Goal: Task Accomplishment & Management: Manage account settings

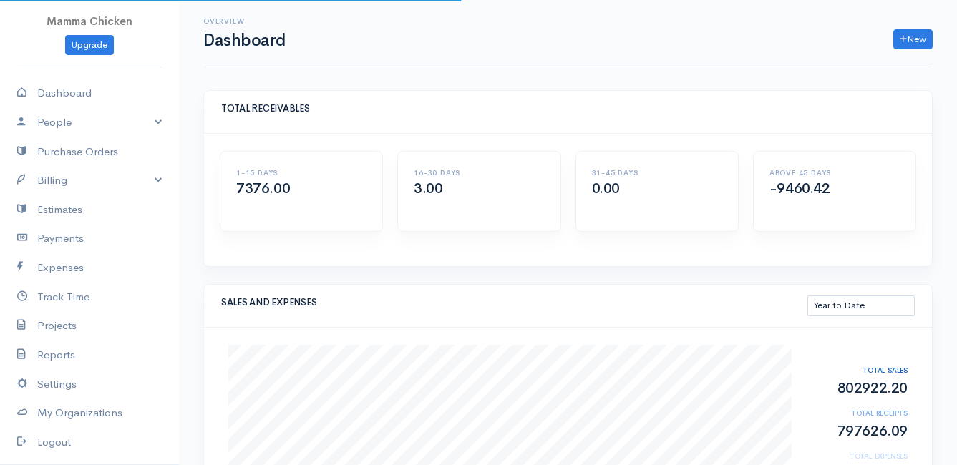
select select "thistoyear"
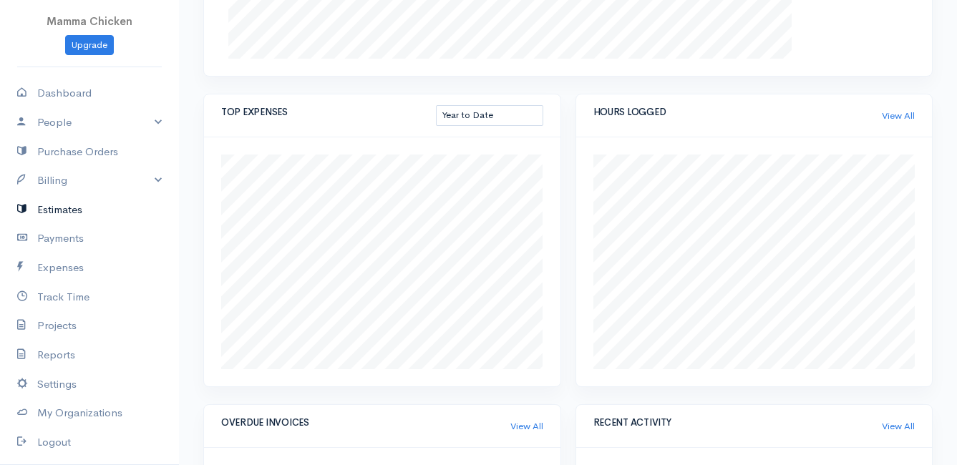
scroll to position [286, 0]
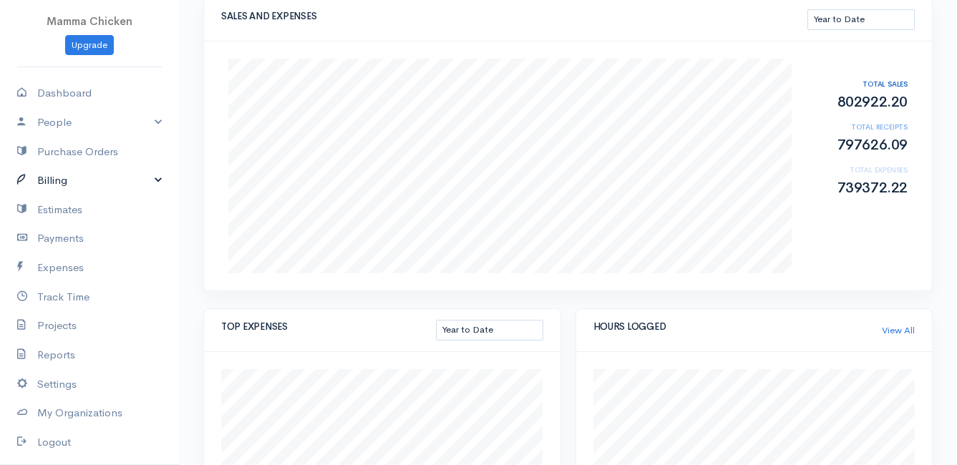
click at [85, 177] on link "Billing" at bounding box center [89, 180] width 179 height 29
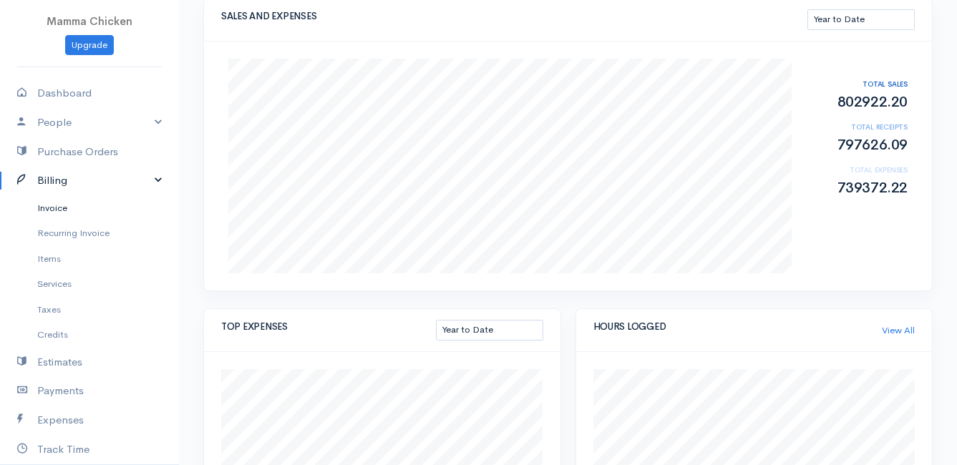
click at [77, 203] on link "Invoice" at bounding box center [89, 208] width 179 height 26
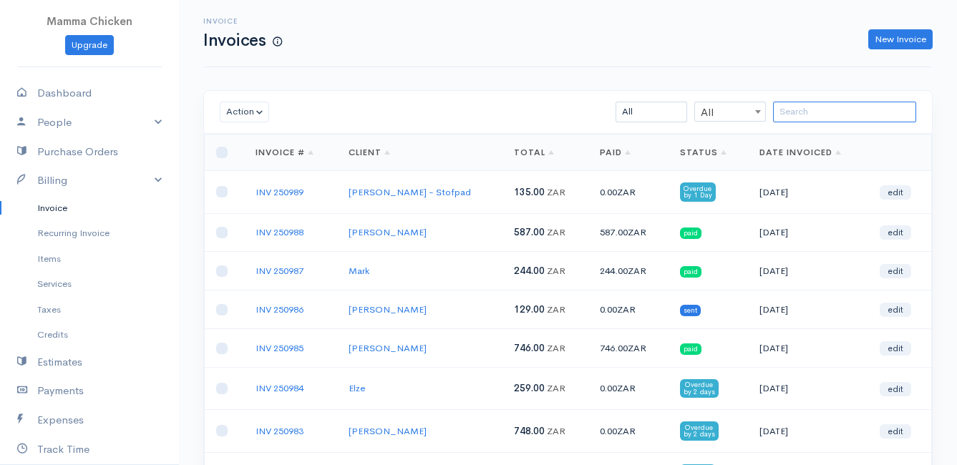
click at [827, 115] on input "search" at bounding box center [844, 112] width 143 height 21
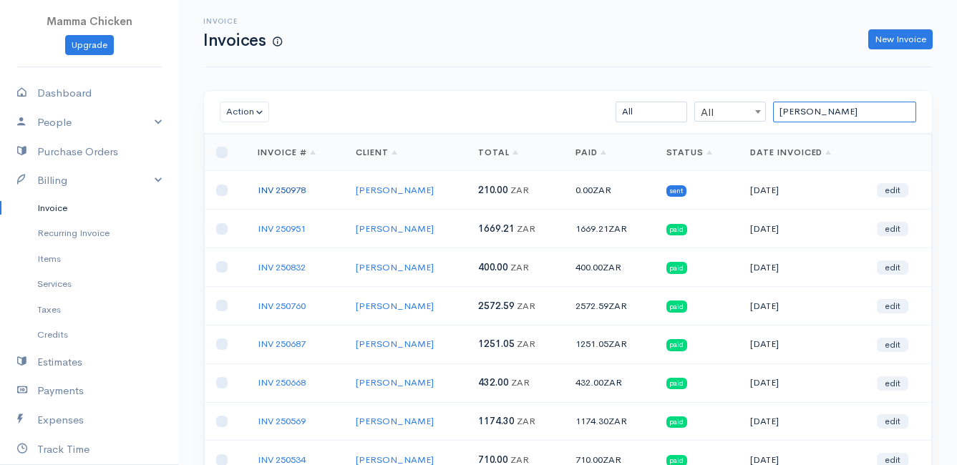
type input "[PERSON_NAME]"
click at [281, 188] on link "INV 250978" at bounding box center [282, 190] width 48 height 12
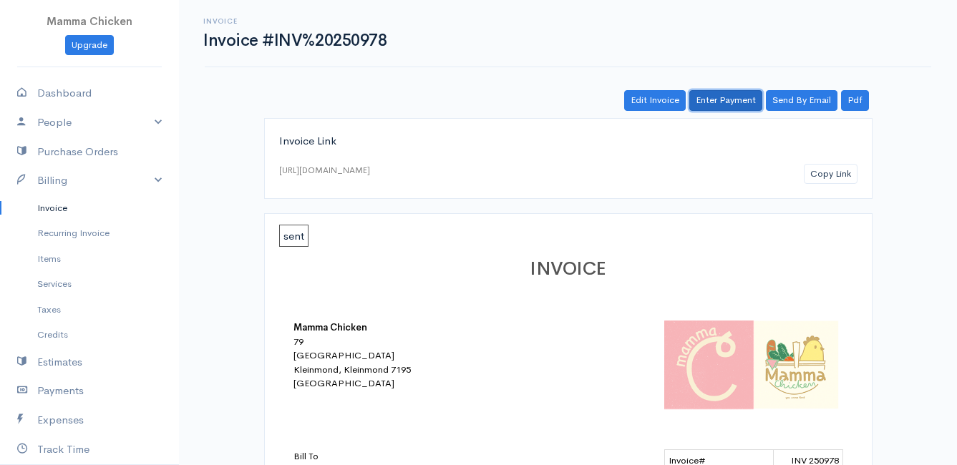
click at [747, 100] on link "Enter Payment" at bounding box center [725, 100] width 73 height 21
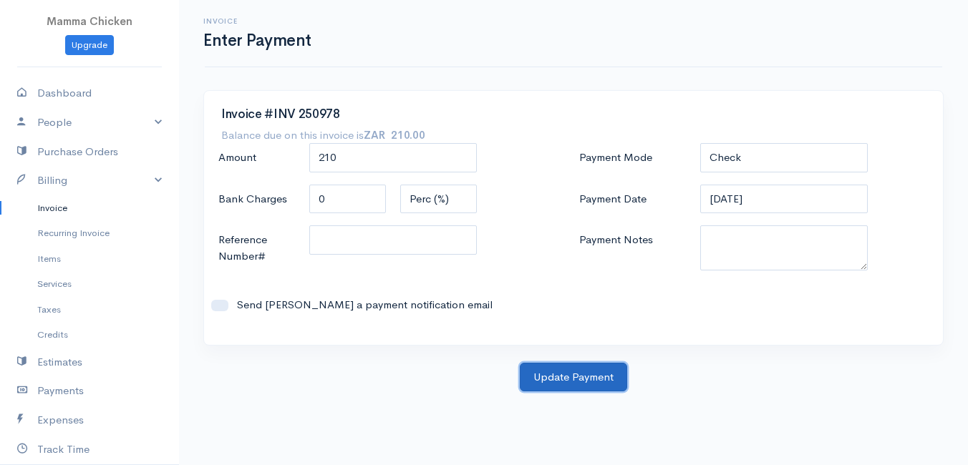
click at [566, 380] on button "Update Payment" at bounding box center [573, 377] width 107 height 29
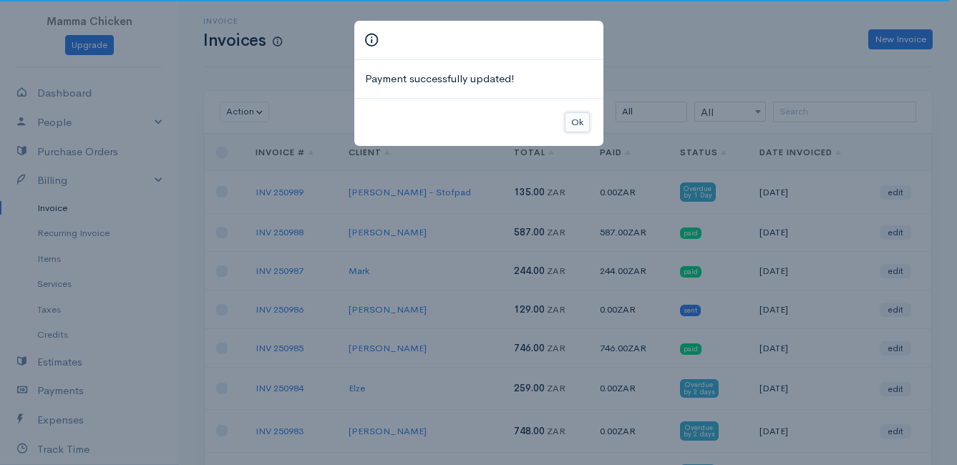
click at [582, 120] on button "Ok" at bounding box center [577, 122] width 25 height 21
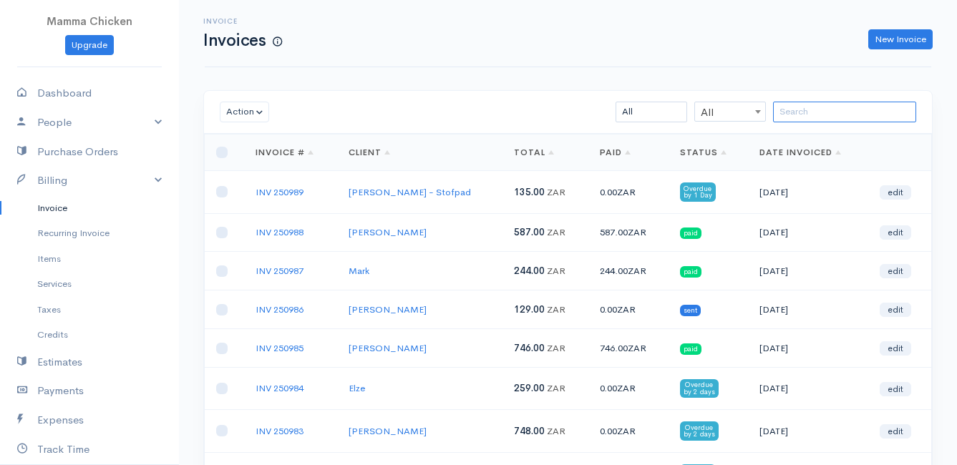
click at [794, 108] on input "search" at bounding box center [844, 112] width 143 height 21
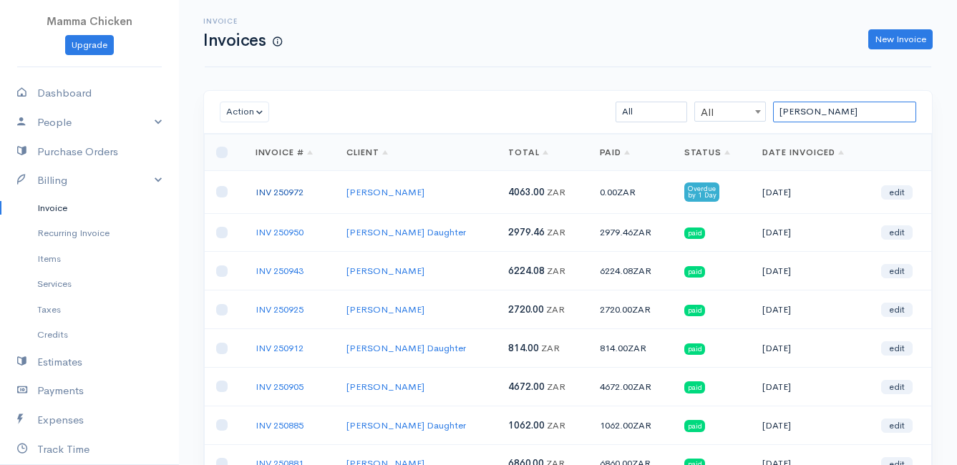
type input "[PERSON_NAME]"
click at [291, 192] on link "INV 250972" at bounding box center [280, 192] width 48 height 12
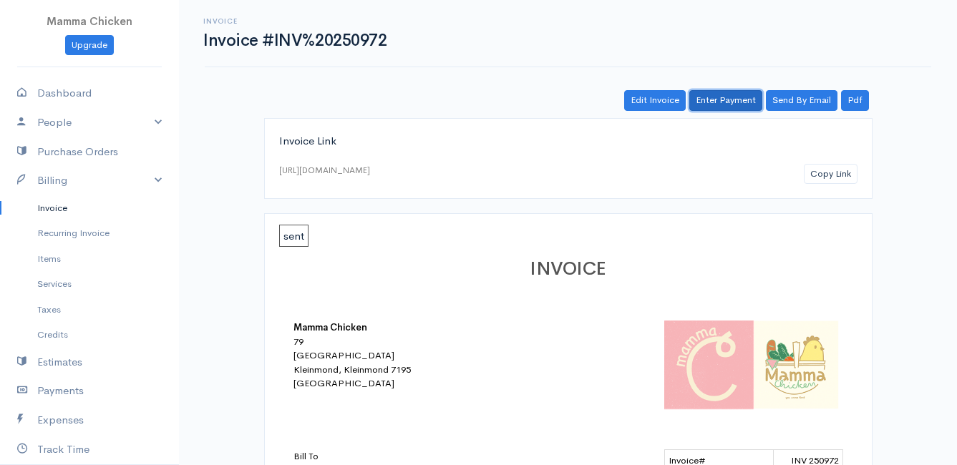
click at [738, 97] on link "Enter Payment" at bounding box center [725, 100] width 73 height 21
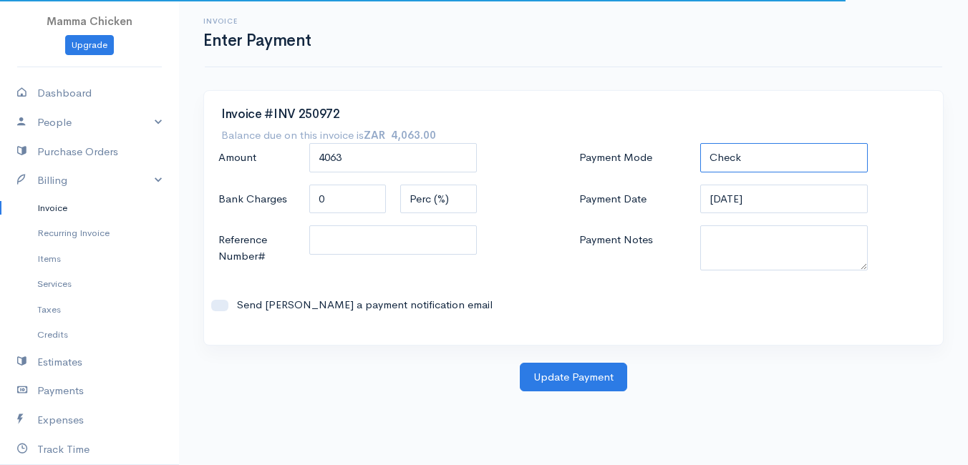
click at [751, 156] on select "Check Bank Transfer Credit Cash Debit ACH VISA MASTERCARD AMEX DISCOVER DINERS …" at bounding box center [783, 157] width 167 height 29
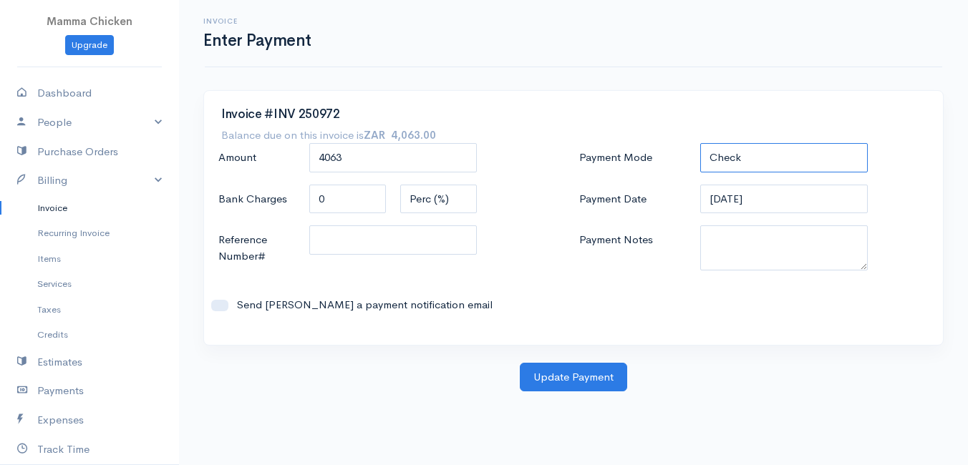
select select "Bank Transfer"
click at [700, 143] on select "Check Bank Transfer Credit Cash Debit ACH VISA MASTERCARD AMEX DISCOVER DINERS …" at bounding box center [783, 157] width 167 height 29
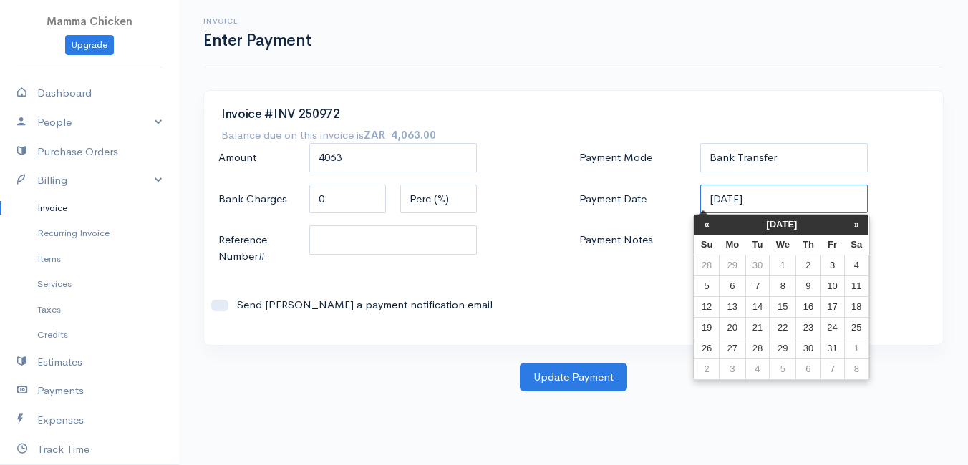
click at [782, 202] on input "[DATE]" at bounding box center [783, 199] width 167 height 29
click at [807, 266] on td "2" at bounding box center [808, 265] width 24 height 21
type input "[DATE]"
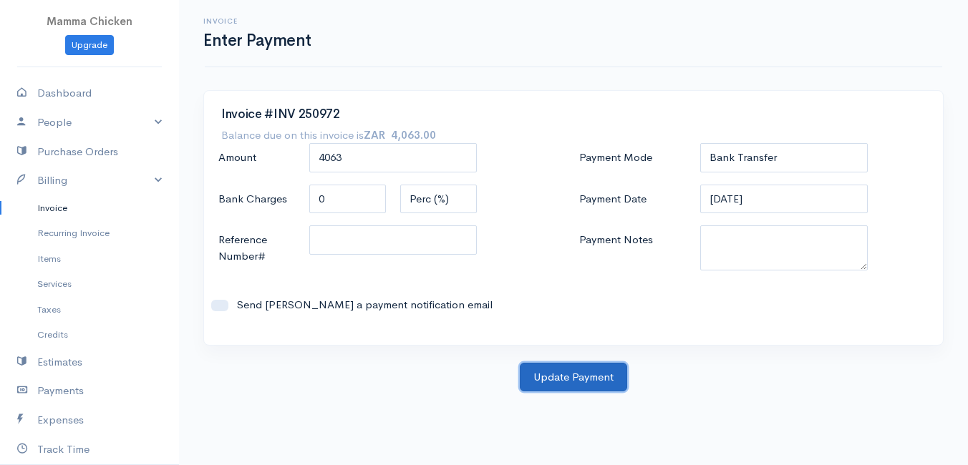
click at [563, 367] on button "Update Payment" at bounding box center [573, 377] width 107 height 29
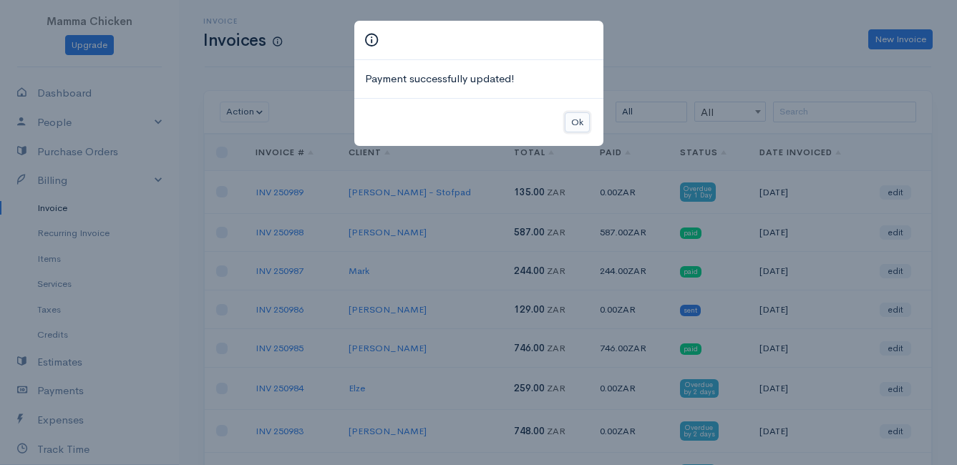
click at [570, 120] on button "Ok" at bounding box center [577, 122] width 25 height 21
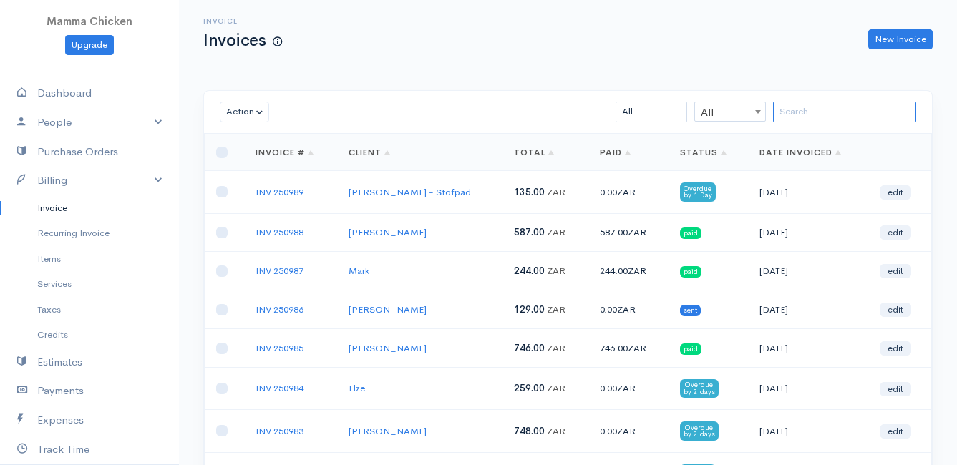
click at [788, 111] on input "search" at bounding box center [844, 112] width 143 height 21
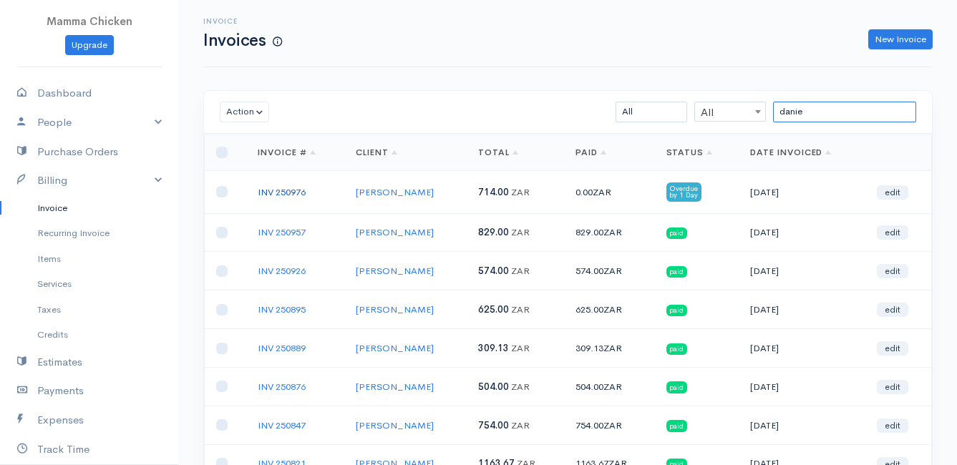
type input "danie"
click at [286, 191] on link "INV 250976" at bounding box center [282, 192] width 48 height 12
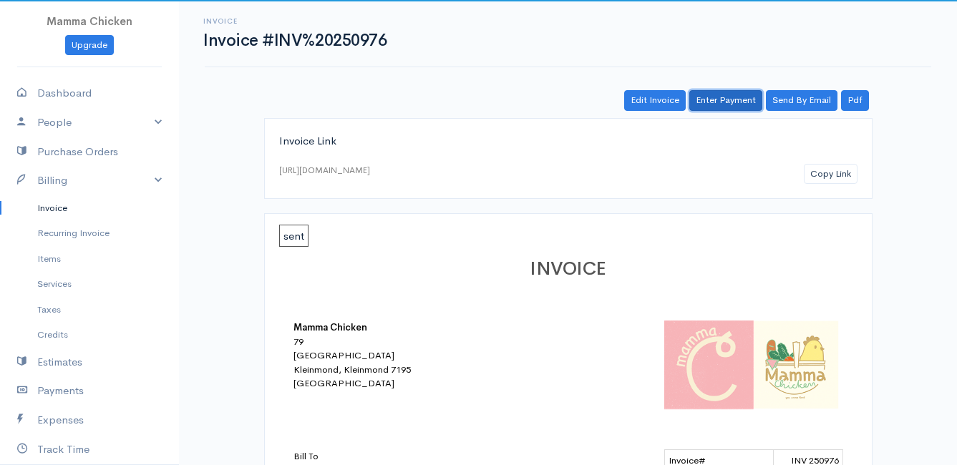
click at [722, 97] on link "Enter Payment" at bounding box center [725, 100] width 73 height 21
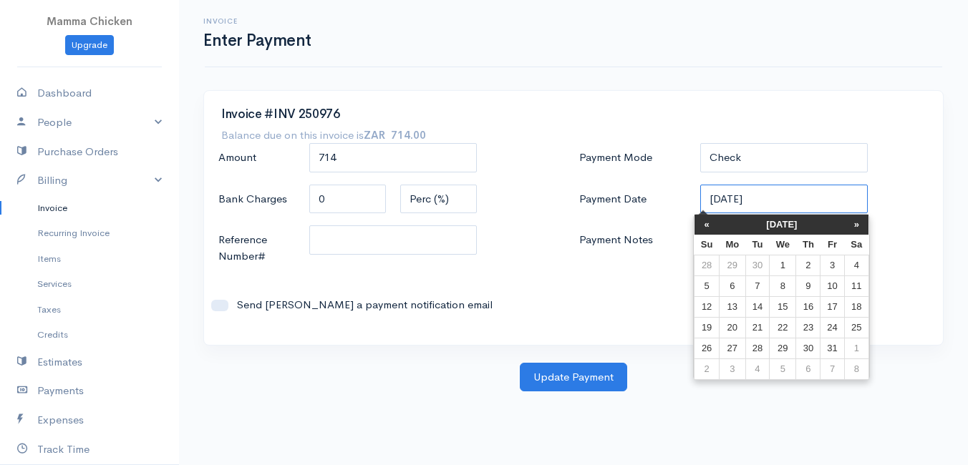
click at [762, 199] on input "[DATE]" at bounding box center [783, 199] width 167 height 29
click at [803, 261] on td "2" at bounding box center [808, 265] width 24 height 21
type input "[DATE]"
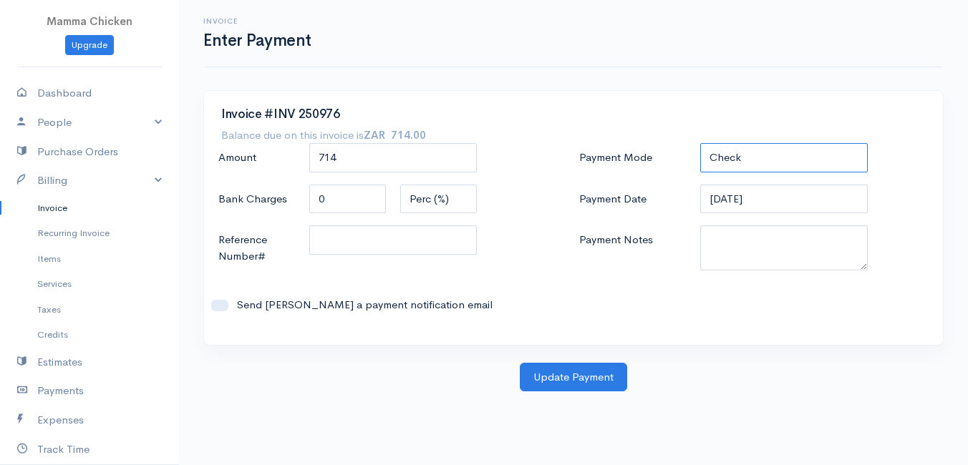
click at [784, 153] on select "Check Bank Transfer Credit Cash Debit ACH VISA MASTERCARD AMEX DISCOVER DINERS …" at bounding box center [783, 157] width 167 height 29
select select "Bank Transfer"
click at [700, 143] on select "Check Bank Transfer Credit Cash Debit ACH VISA MASTERCARD AMEX DISCOVER DINERS …" at bounding box center [783, 157] width 167 height 29
click at [582, 381] on button "Update Payment" at bounding box center [573, 377] width 107 height 29
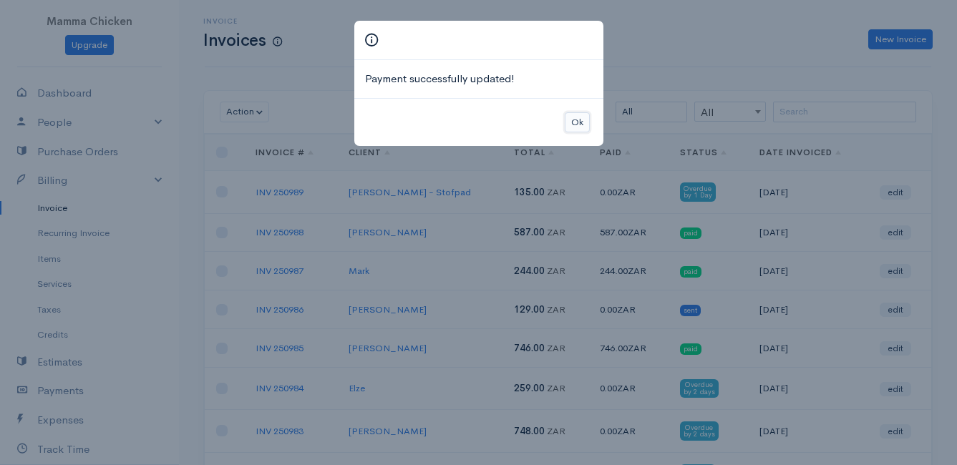
click at [574, 122] on button "Ok" at bounding box center [577, 122] width 25 height 21
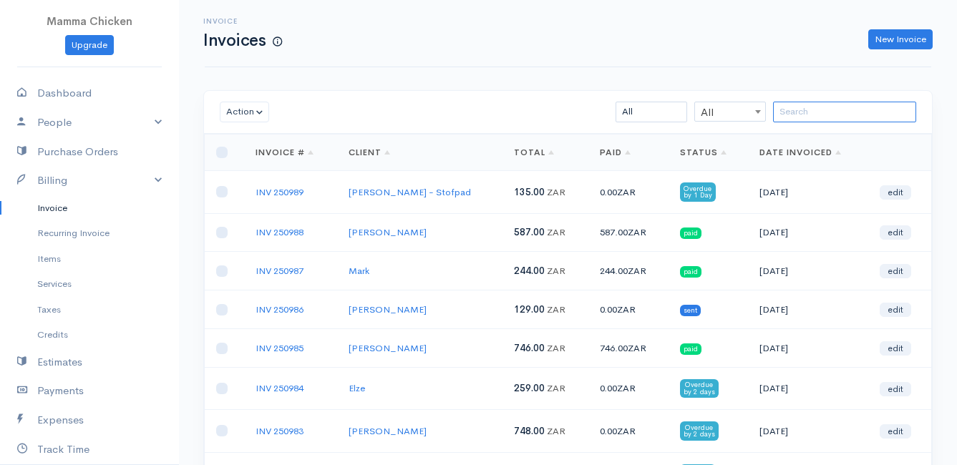
click at [836, 116] on input "search" at bounding box center [844, 112] width 143 height 21
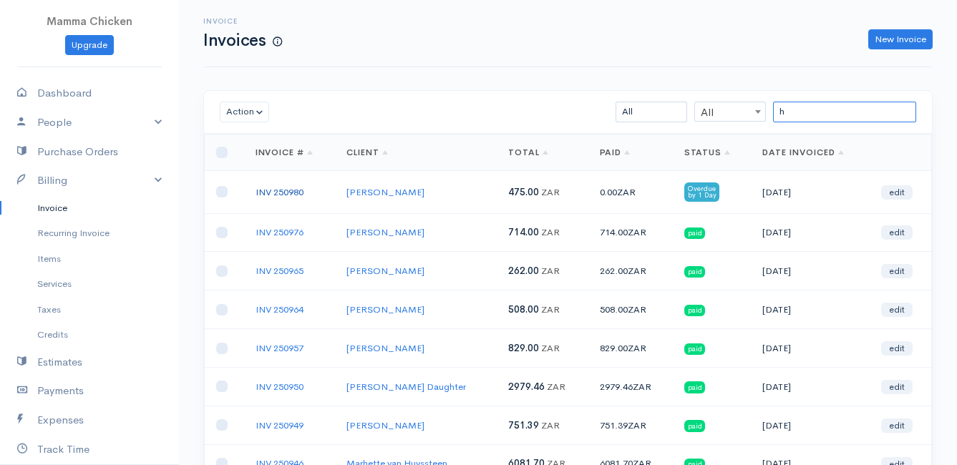
type input "h"
click at [289, 190] on link "INV 250980" at bounding box center [280, 192] width 48 height 12
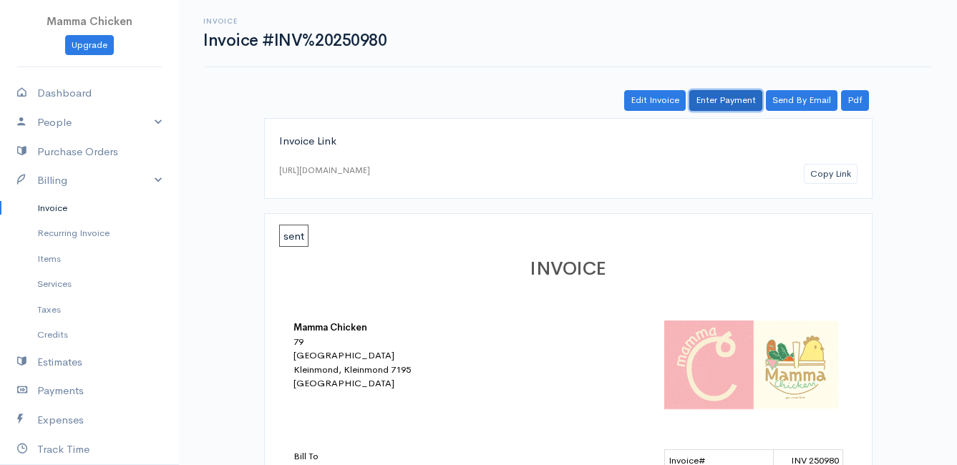
click at [734, 102] on link "Enter Payment" at bounding box center [725, 100] width 73 height 21
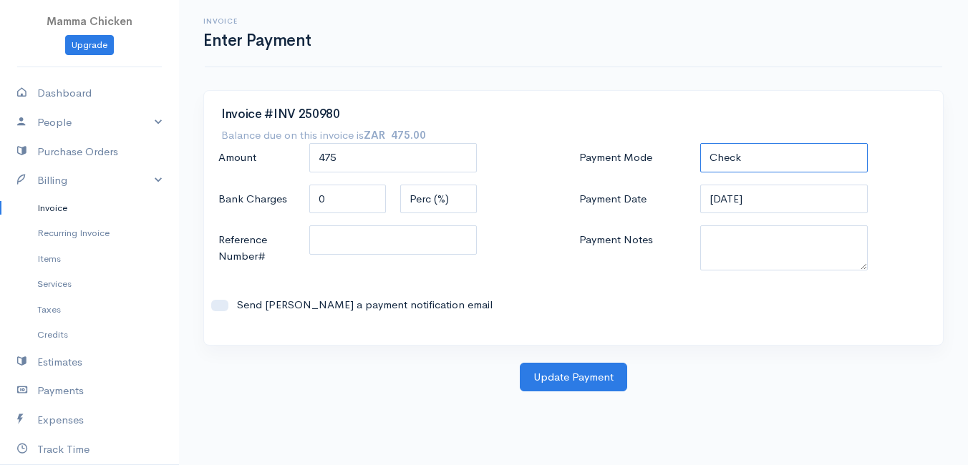
click at [786, 154] on select "Check Bank Transfer Credit Cash Debit ACH VISA MASTERCARD AMEX DISCOVER DINERS …" at bounding box center [783, 157] width 167 height 29
select select "Bank Transfer"
click at [700, 143] on select "Check Bank Transfer Credit Cash Debit ACH VISA MASTERCARD AMEX DISCOVER DINERS …" at bounding box center [783, 157] width 167 height 29
click at [780, 196] on input "[DATE]" at bounding box center [783, 199] width 167 height 29
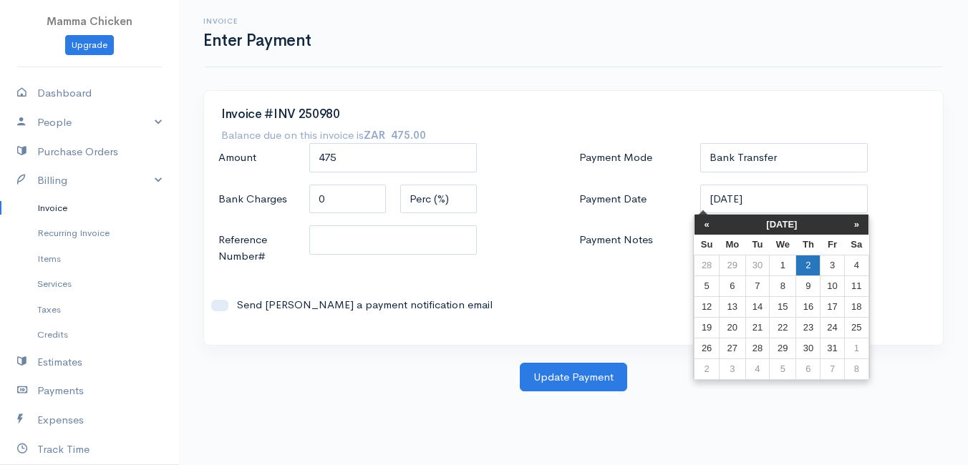
click at [808, 264] on td "2" at bounding box center [808, 265] width 24 height 21
type input "[DATE]"
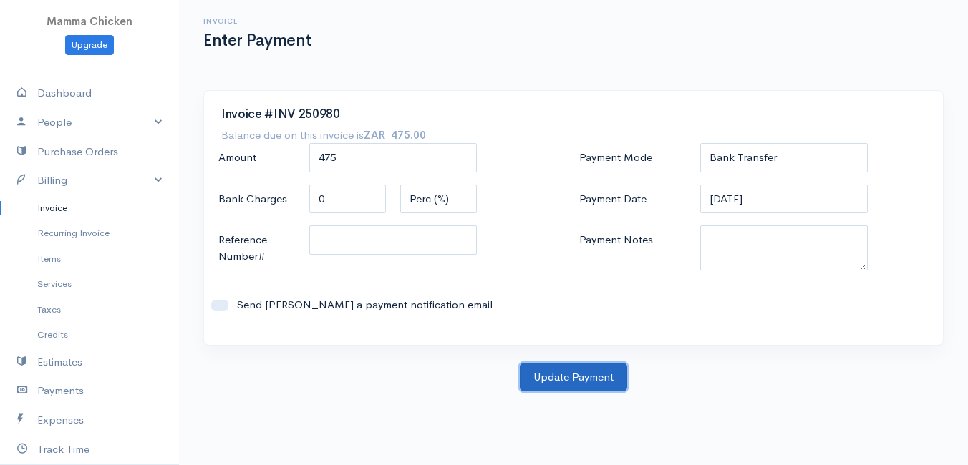
click at [555, 370] on button "Update Payment" at bounding box center [573, 377] width 107 height 29
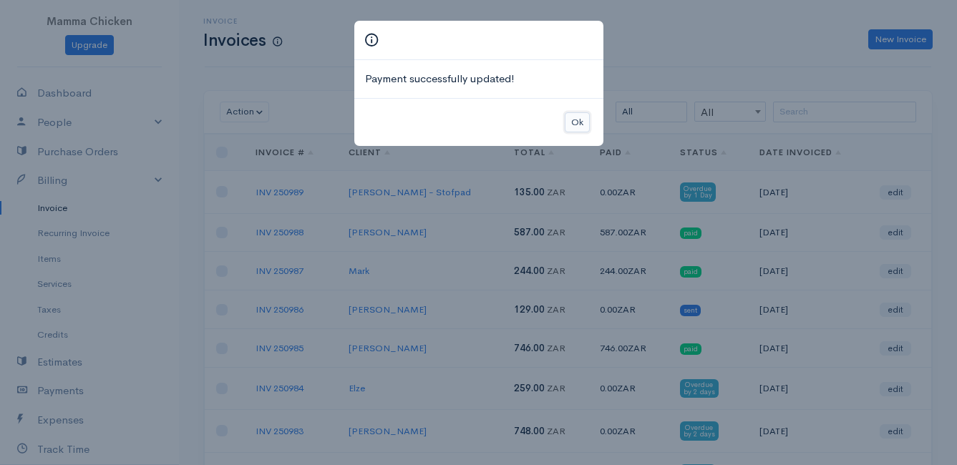
click at [575, 122] on button "Ok" at bounding box center [577, 122] width 25 height 21
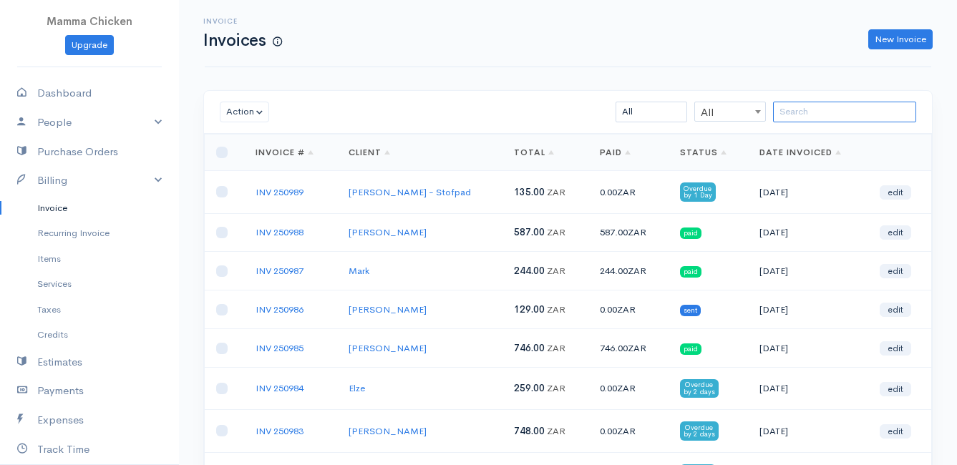
click at [822, 118] on input "search" at bounding box center [844, 112] width 143 height 21
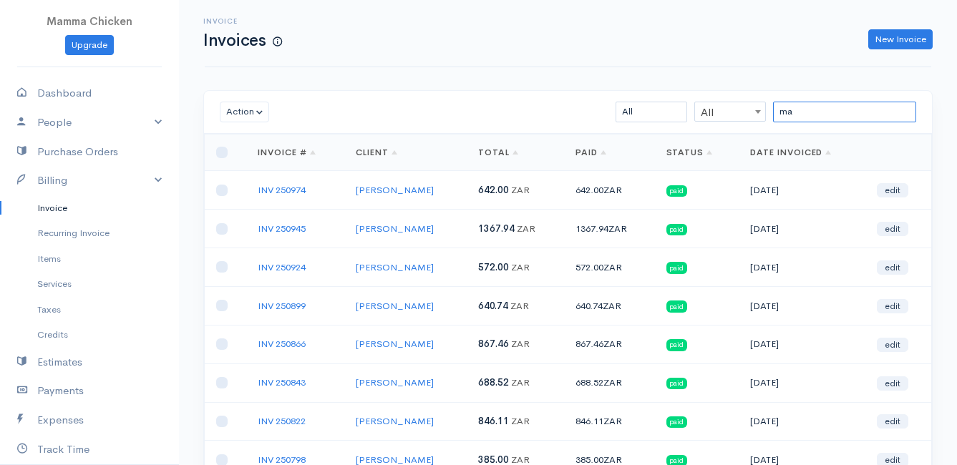
type input "m"
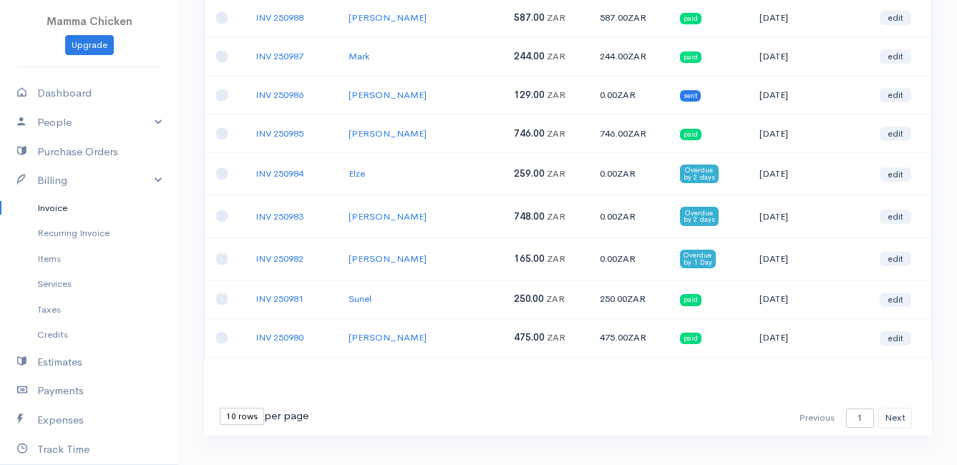
scroll to position [239, 0]
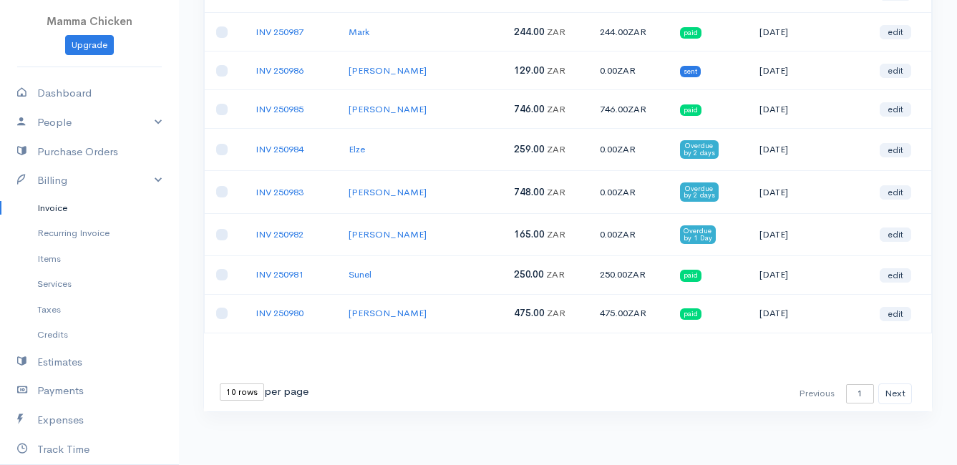
click at [250, 391] on select "10 rows 25 rows 50 rows" at bounding box center [242, 392] width 44 height 17
select select "50"
click at [220, 384] on select "10 rows 25 rows 50 rows" at bounding box center [242, 392] width 44 height 17
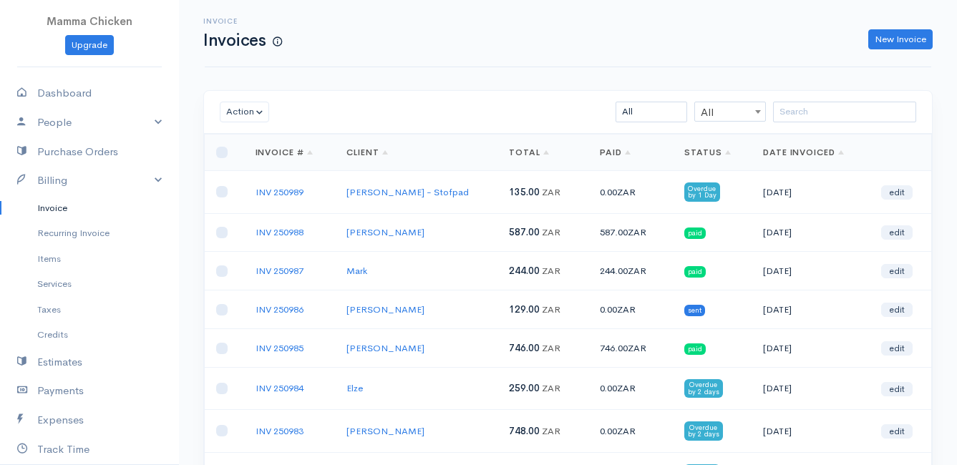
scroll to position [72, 0]
